Goal: Information Seeking & Learning: Learn about a topic

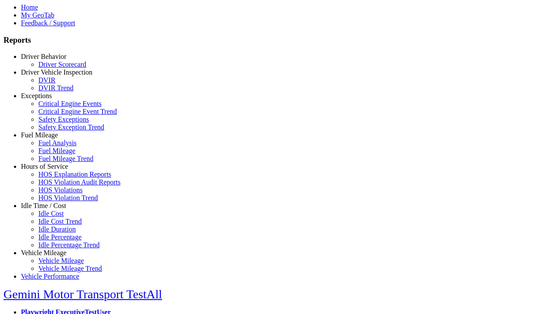
click at [50, 99] on link "Exceptions" at bounding box center [36, 95] width 31 height 7
click at [57, 115] on link "Critical Engine Event Trend" at bounding box center [77, 111] width 78 height 7
select select
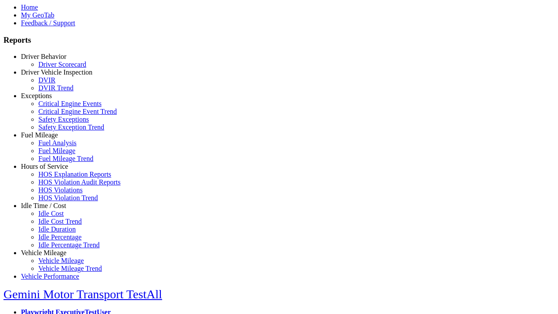
select select
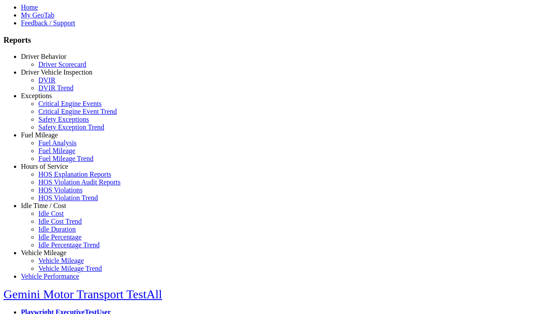
select select
